Goal: Task Accomplishment & Management: Manage account settings

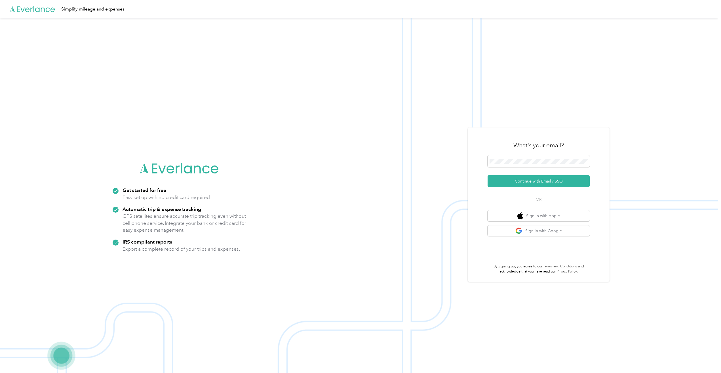
click at [527, 153] on div "What's your email?" at bounding box center [538, 145] width 102 height 20
click at [523, 177] on button "Continue with Email / SSO" at bounding box center [538, 181] width 102 height 12
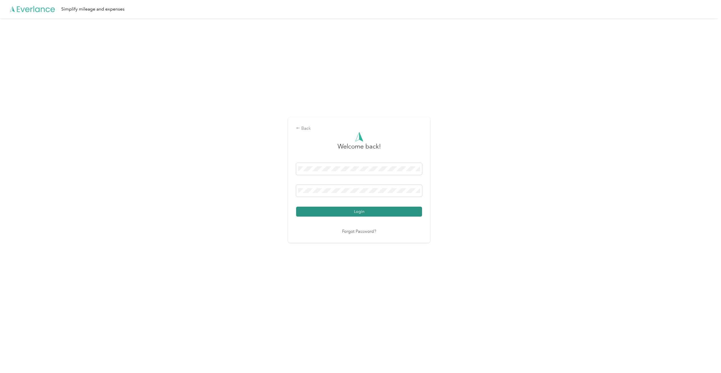
click at [346, 214] on button "Login" at bounding box center [359, 211] width 126 height 10
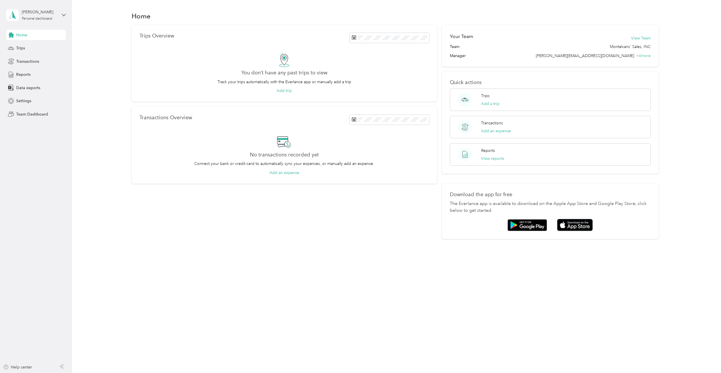
click at [64, 18] on div "[PERSON_NAME] Personal dashboard" at bounding box center [36, 15] width 60 height 20
click at [33, 47] on div "Team dashboard" at bounding box center [26, 47] width 30 height 6
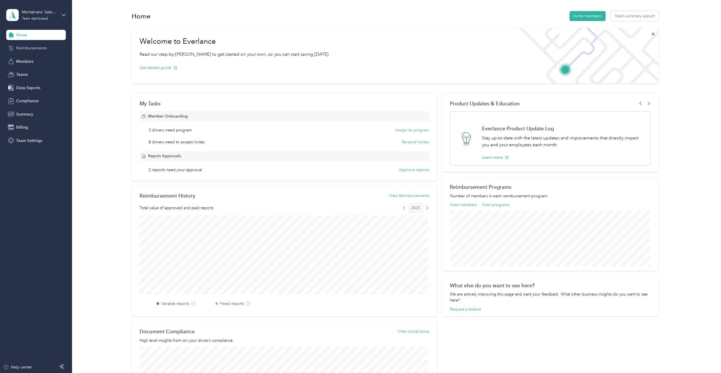
click at [31, 48] on span "Reimbursements" at bounding box center [31, 48] width 31 height 6
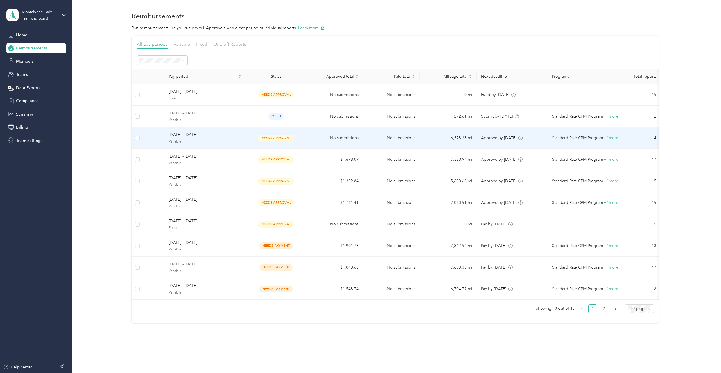
click at [219, 142] on span "Variable" at bounding box center [205, 141] width 73 height 5
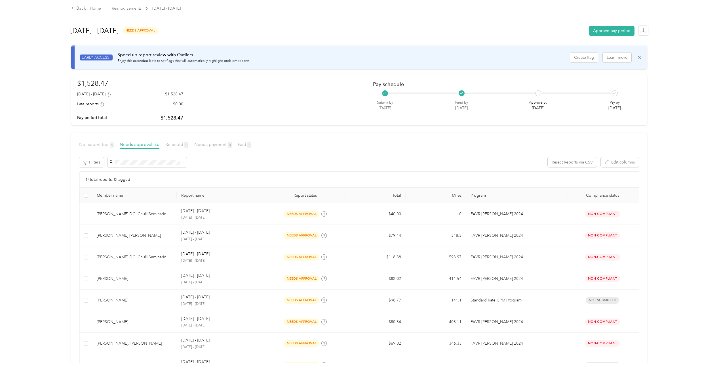
click at [100, 141] on span "Not submitted 6" at bounding box center [96, 143] width 35 height 5
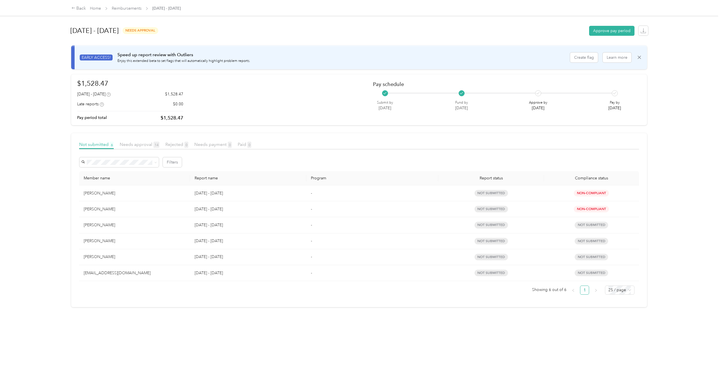
click at [50, 262] on div "Back Home Reimbursements [DATE] - [DATE] [DATE] - [DATE] needs approval Approve…" at bounding box center [359, 186] width 718 height 373
click at [132, 146] on span "Needs approval 14" at bounding box center [140, 143] width 40 height 5
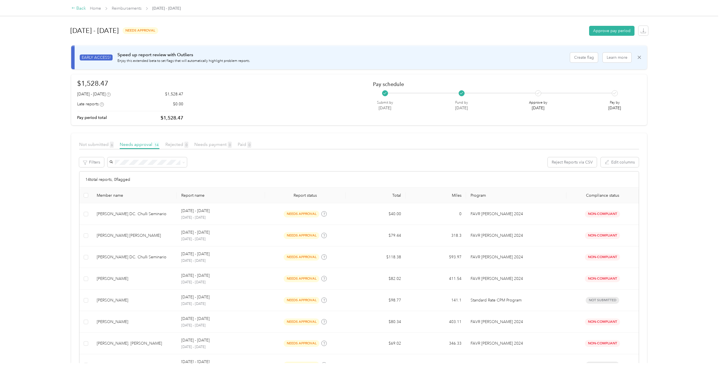
click at [78, 9] on div "Back" at bounding box center [78, 8] width 15 height 7
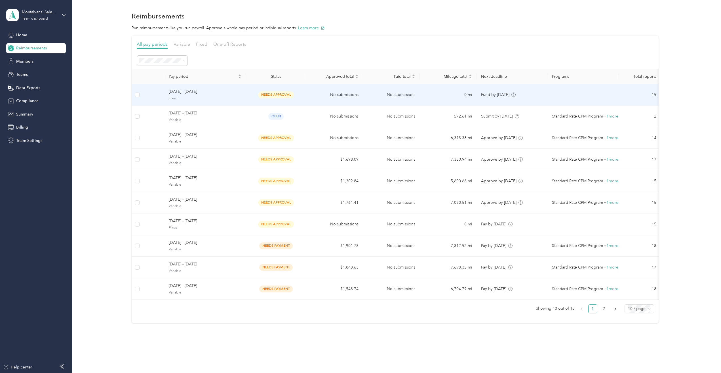
click at [213, 98] on span "Fixed" at bounding box center [205, 98] width 73 height 5
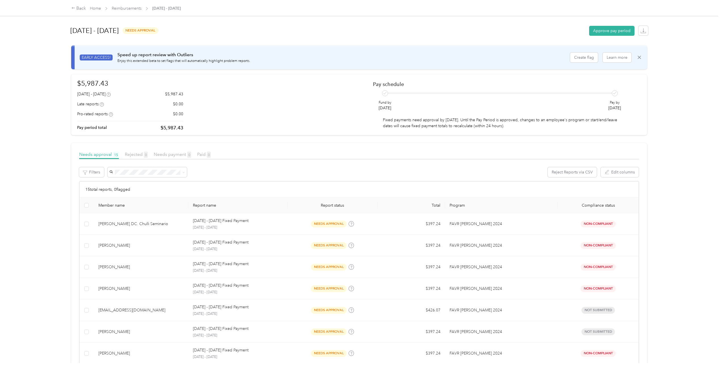
click at [79, 12] on div "Back Home Reimbursements [DATE] - [DATE]" at bounding box center [360, 8] width 600 height 16
click at [80, 5] on div "Back" at bounding box center [78, 8] width 15 height 7
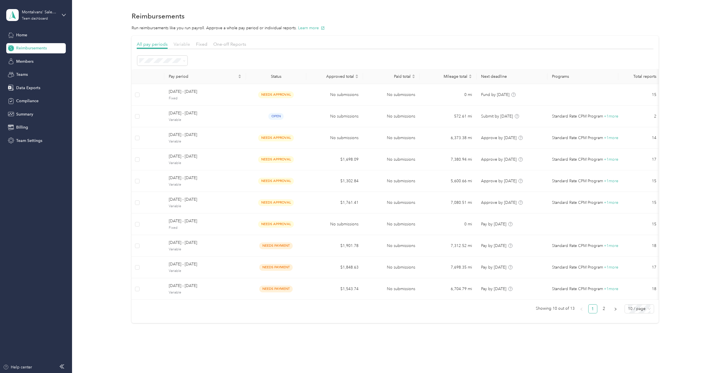
click at [183, 46] on span "Variable" at bounding box center [182, 43] width 16 height 5
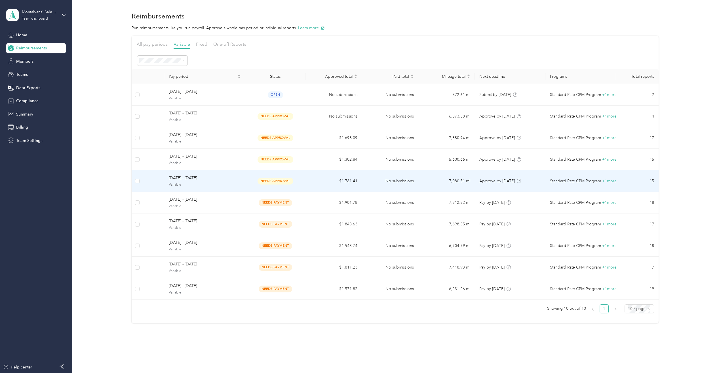
click at [208, 181] on span "[DATE] - [DATE]" at bounding box center [205, 178] width 72 height 6
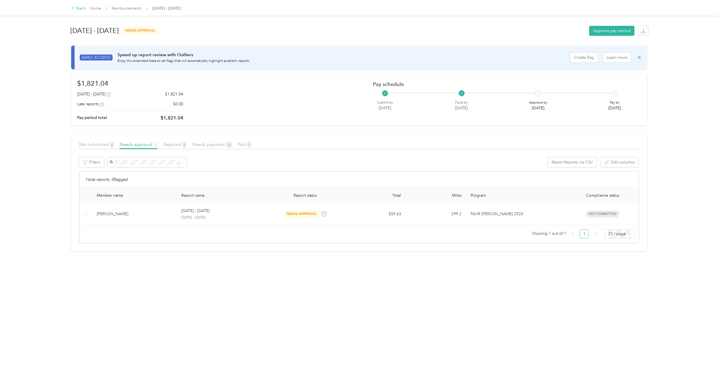
click at [80, 10] on div "Back" at bounding box center [78, 8] width 15 height 7
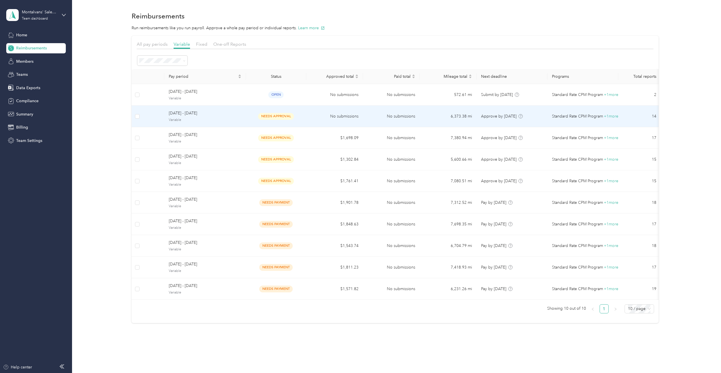
click at [211, 117] on div "[DATE] - [DATE] Variable" at bounding box center [205, 116] width 73 height 12
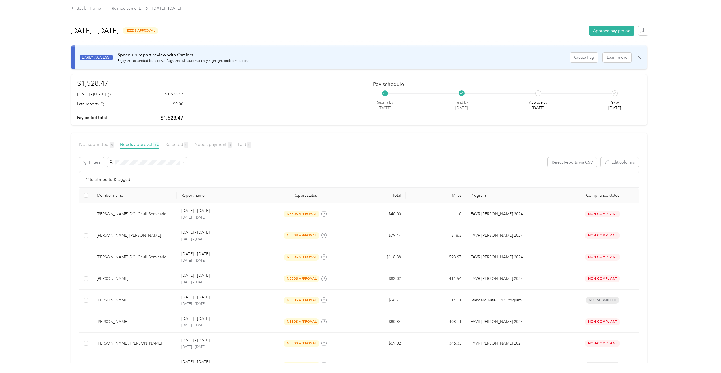
click at [90, 149] on div at bounding box center [359, 150] width 560 height 3
click at [91, 145] on span "Not submitted 6" at bounding box center [96, 143] width 35 height 5
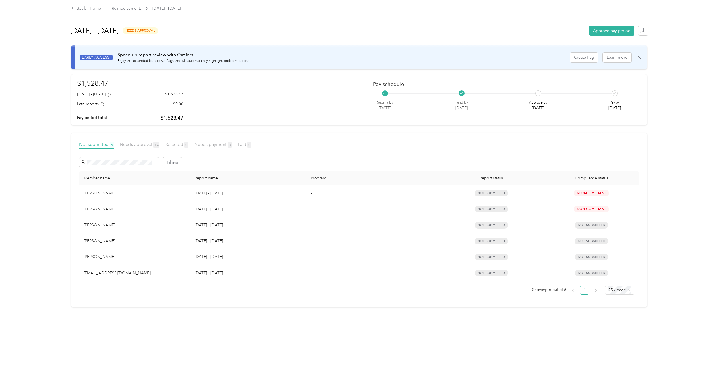
click at [116, 278] on td "[EMAIL_ADDRESS][DOMAIN_NAME]" at bounding box center [134, 273] width 111 height 16
click at [79, 14] on div "Back Home Reimbursements [DATE] - [DATE]" at bounding box center [360, 8] width 600 height 16
click at [75, 9] on icon at bounding box center [73, 8] width 4 height 4
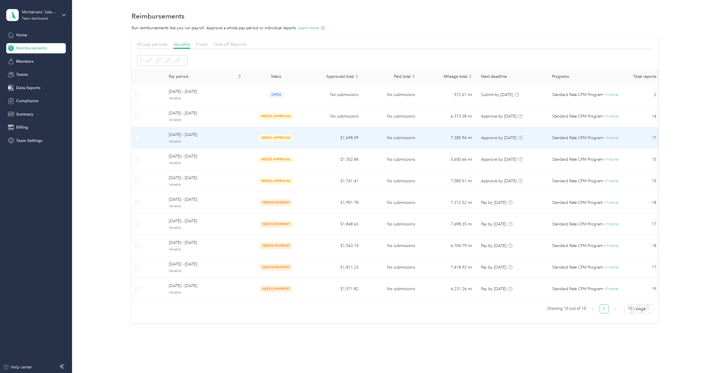
click at [176, 140] on span "Variable" at bounding box center [205, 141] width 73 height 5
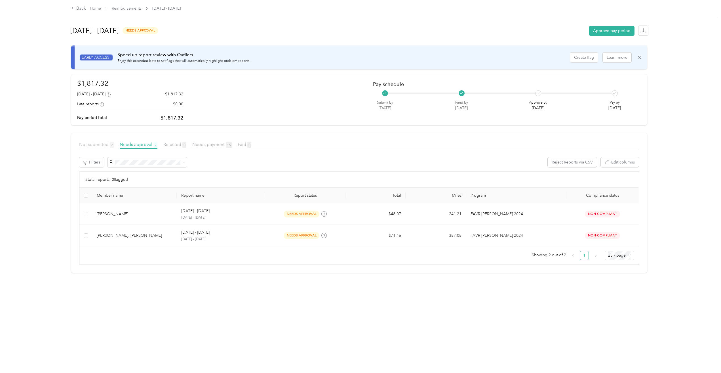
click at [99, 145] on span "Not submitted 2" at bounding box center [96, 143] width 35 height 5
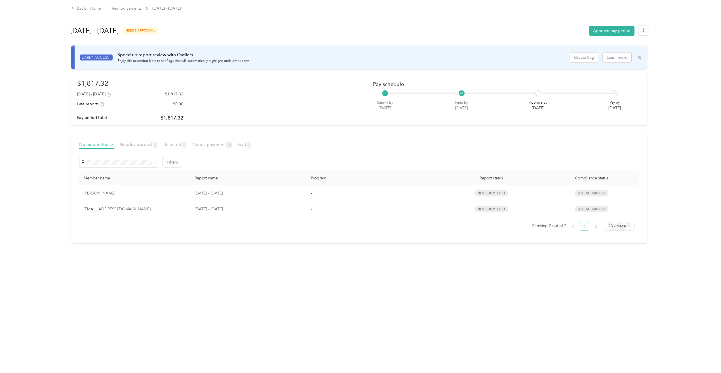
click at [146, 141] on article "Not submitted 2 Needs approval 2 Rejected 0 Needs payment 15 Paid 0 Filters Mem…" at bounding box center [359, 188] width 576 height 110
click at [141, 143] on span "Needs approval 2" at bounding box center [139, 143] width 38 height 5
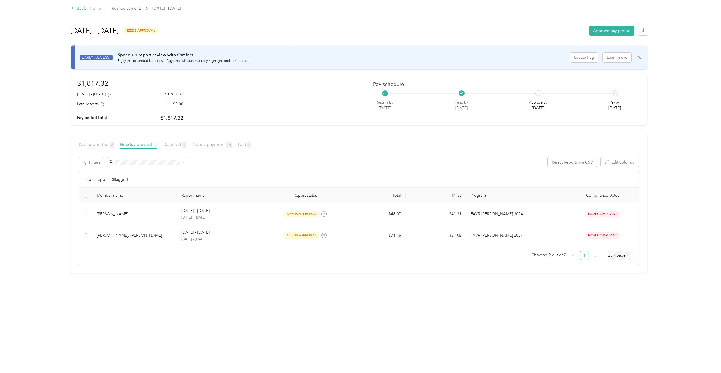
click at [81, 8] on div "Back" at bounding box center [78, 8] width 15 height 7
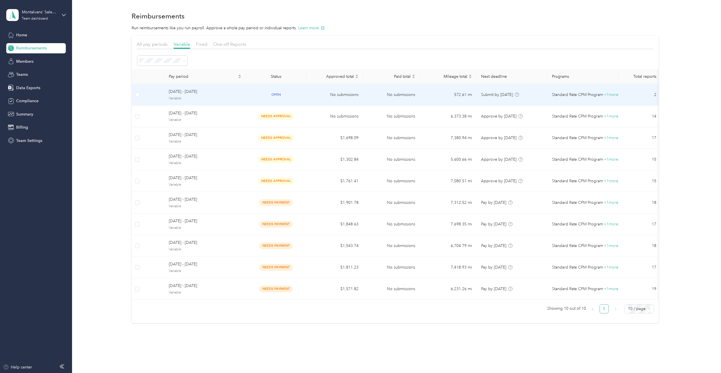
click at [224, 89] on span "[DATE] - [DATE]" at bounding box center [205, 91] width 73 height 6
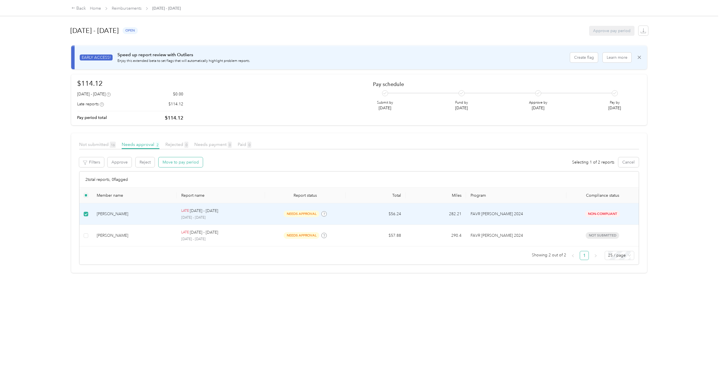
click at [181, 160] on button "Move to pay period" at bounding box center [180, 162] width 44 height 10
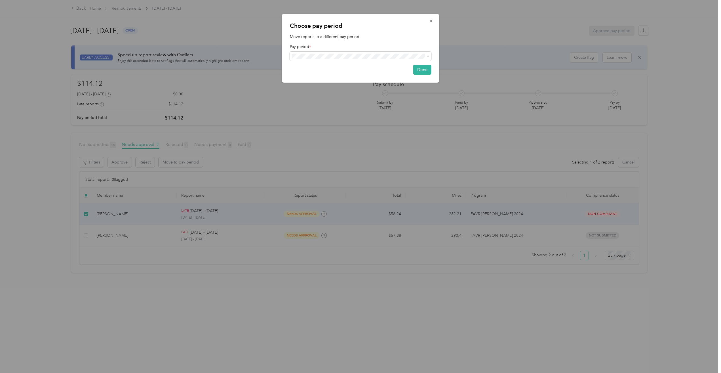
click at [330, 85] on span "[DATE] - [DATE] ( variable )" at bounding box center [316, 87] width 45 height 6
click at [417, 71] on button "Done" at bounding box center [422, 71] width 18 height 10
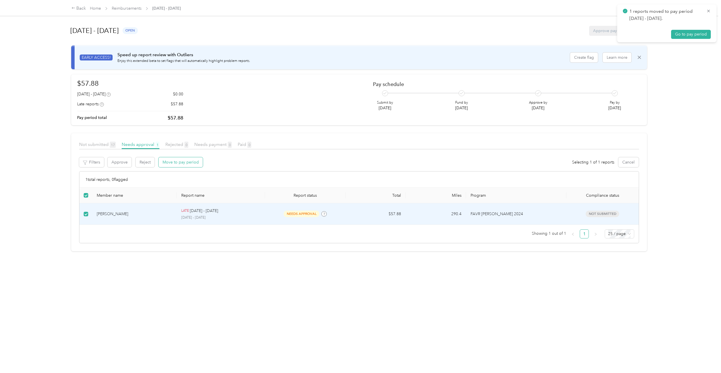
click at [194, 165] on button "Move to pay period" at bounding box center [180, 162] width 44 height 10
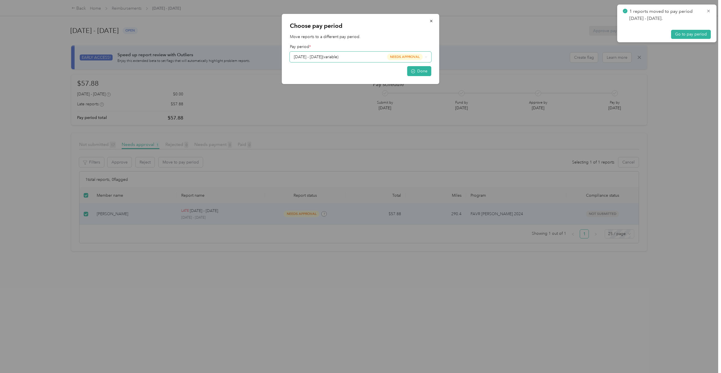
click at [387, 56] on span "needs approval" at bounding box center [405, 57] width 36 height 7
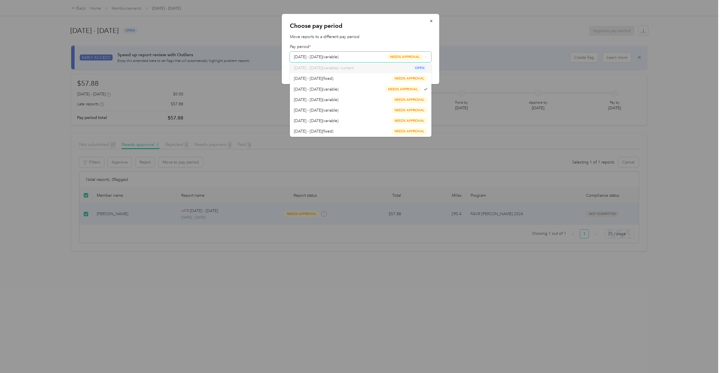
click at [395, 56] on span "needs approval" at bounding box center [405, 57] width 36 height 7
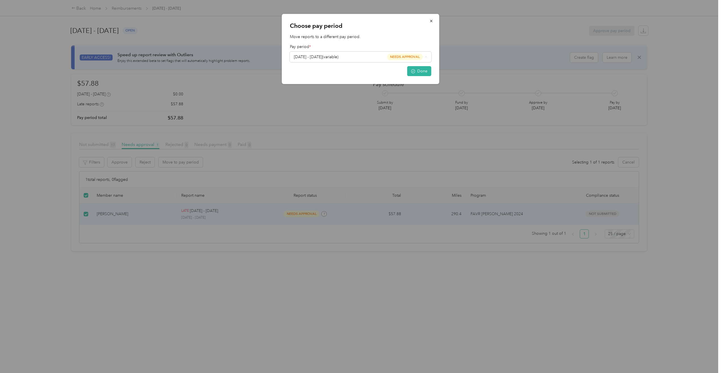
click at [366, 91] on li "[DATE] - [DATE] ( variable ) needs approval" at bounding box center [360, 89] width 141 height 10
click at [426, 66] on button "Done" at bounding box center [419, 71] width 24 height 10
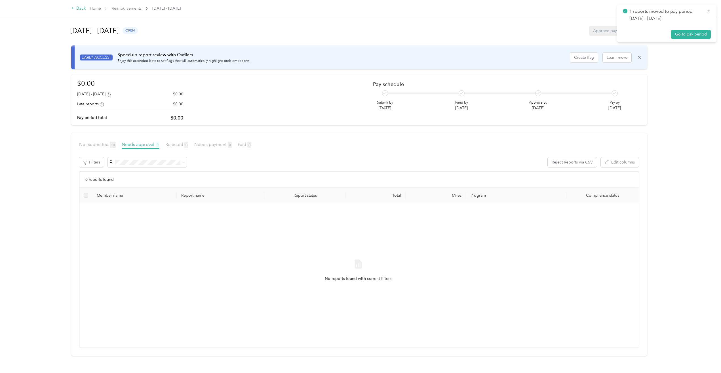
click at [80, 9] on div "Back" at bounding box center [78, 8] width 15 height 7
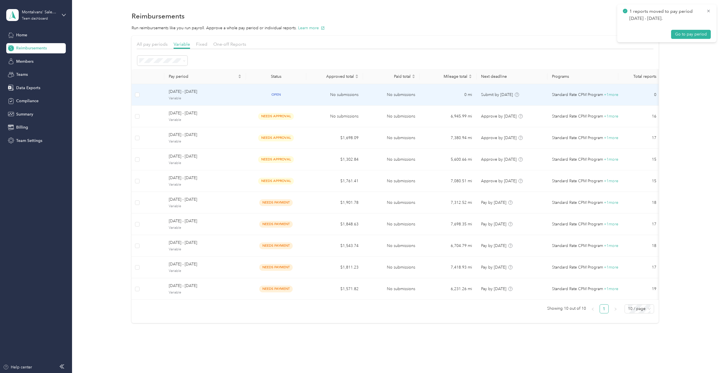
click at [210, 97] on span "Variable" at bounding box center [205, 98] width 73 height 5
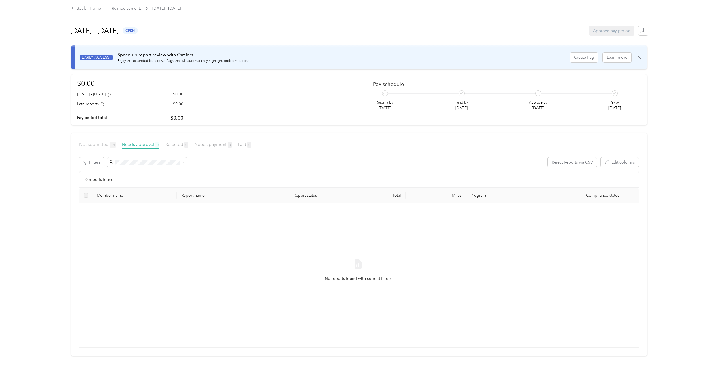
click at [97, 144] on span "Not submitted 18" at bounding box center [97, 143] width 37 height 5
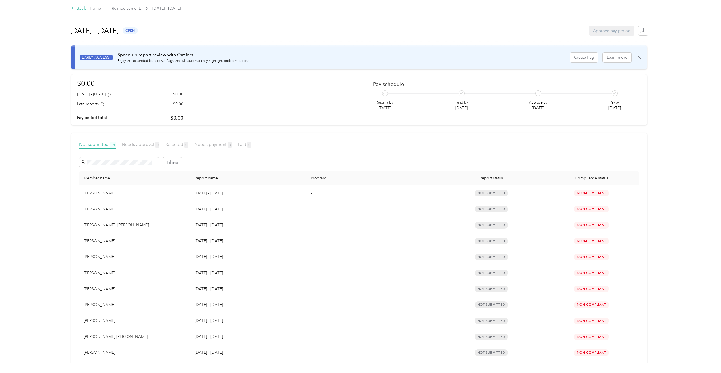
click at [84, 8] on div "Back" at bounding box center [78, 8] width 15 height 7
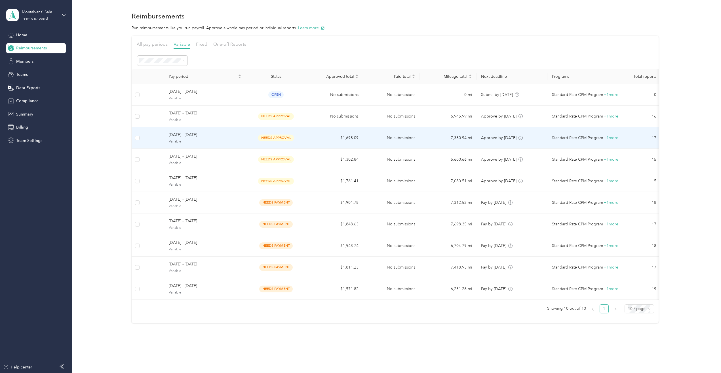
click at [217, 135] on span "[DATE] - [DATE]" at bounding box center [205, 135] width 73 height 6
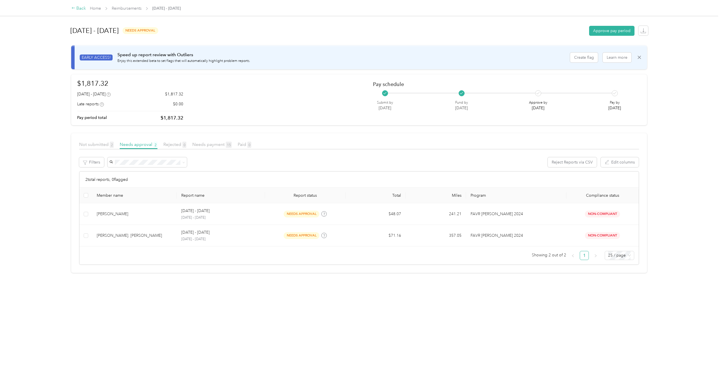
click at [80, 9] on div "Back" at bounding box center [78, 8] width 15 height 7
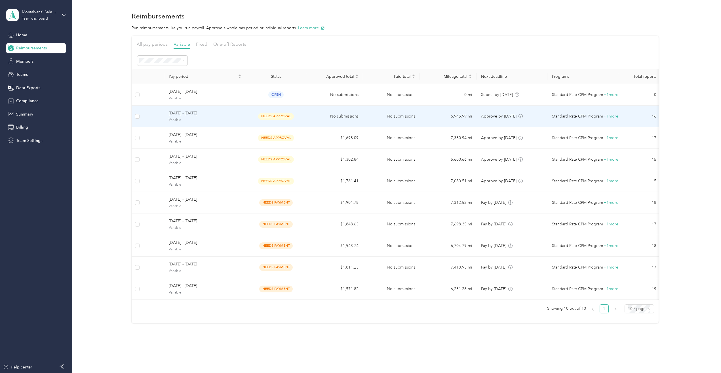
click at [201, 116] on span "[DATE] - [DATE]" at bounding box center [205, 113] width 73 height 6
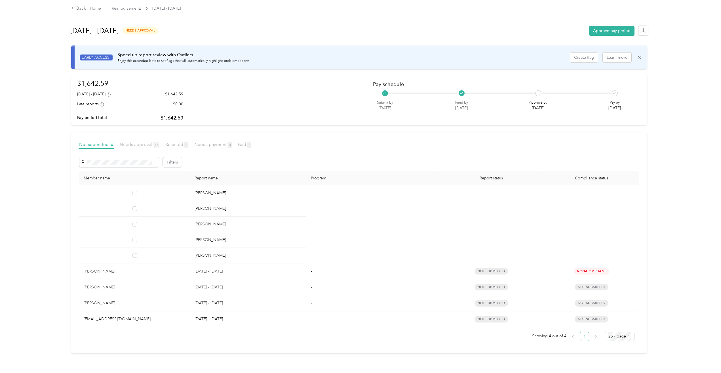
click at [145, 143] on span "Needs approval 16" at bounding box center [140, 143] width 40 height 5
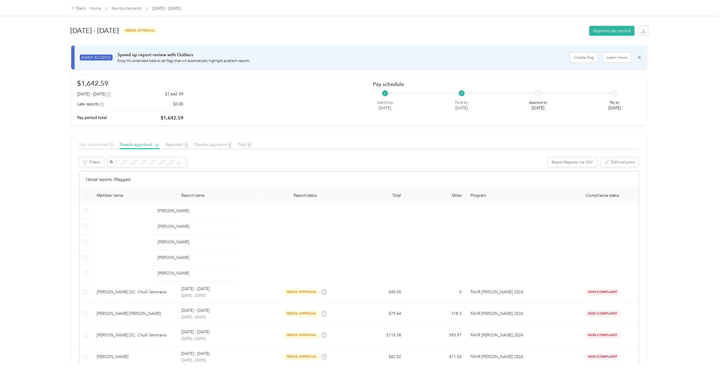
click at [95, 145] on span "Not submitted 4" at bounding box center [96, 143] width 35 height 5
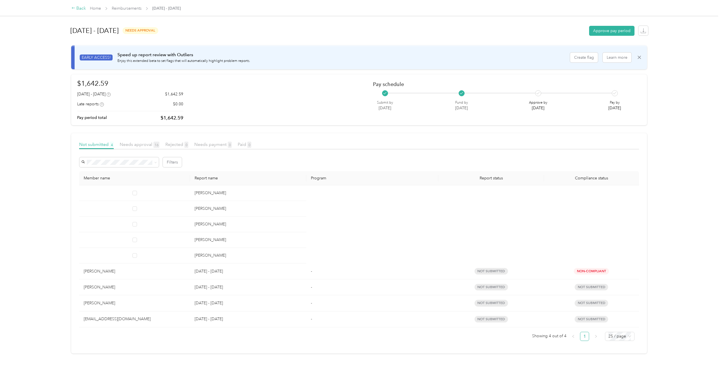
click at [76, 7] on div "Back" at bounding box center [78, 8] width 15 height 7
